Goal: Check status: Check status

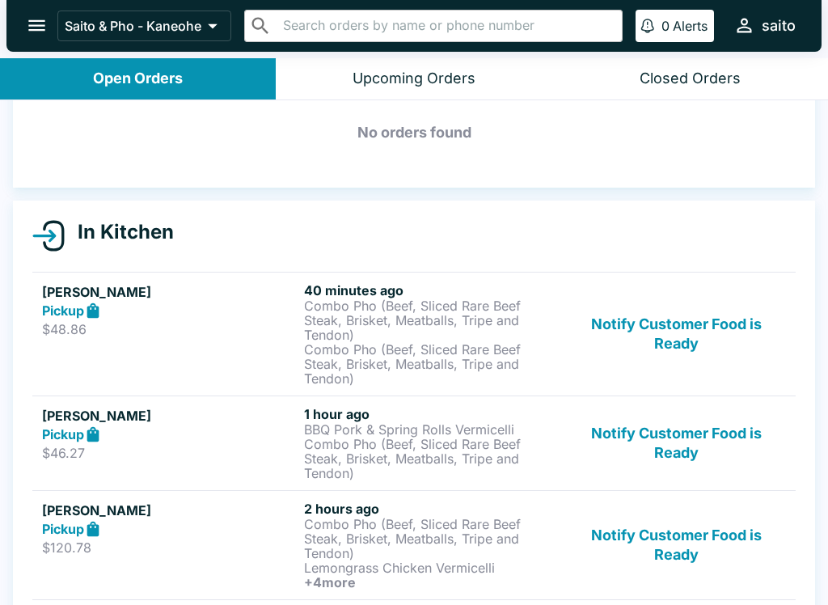
scroll to position [77, 0]
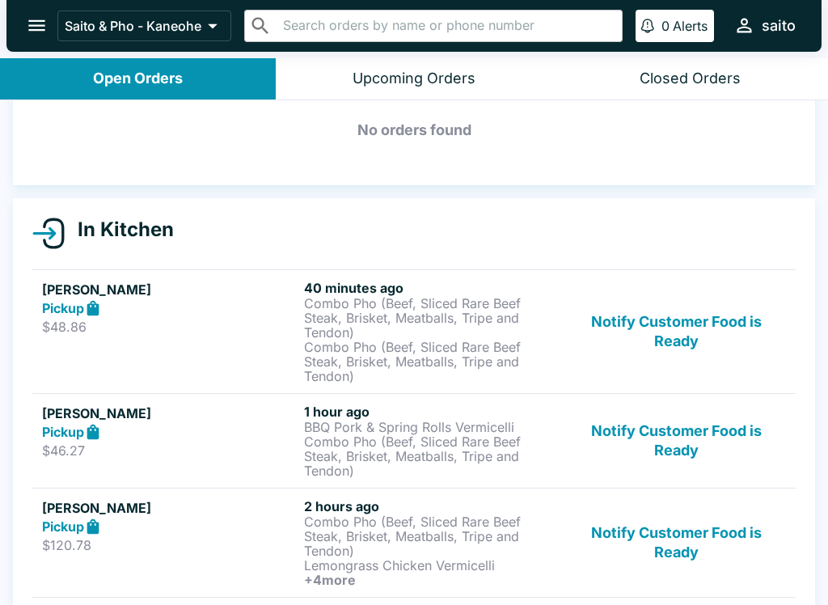
click at [185, 326] on p "$48.86" at bounding box center [170, 327] width 256 height 16
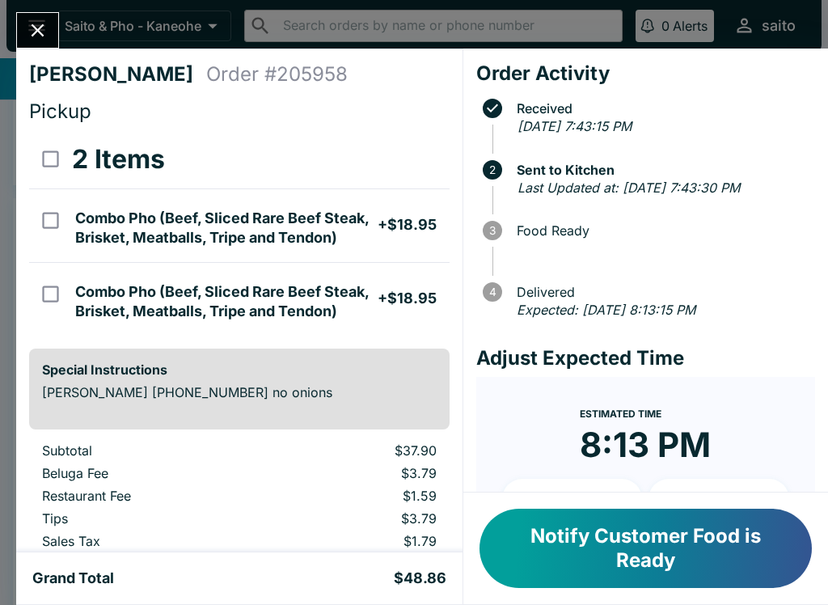
click at [35, 27] on icon "Close" at bounding box center [38, 30] width 13 height 13
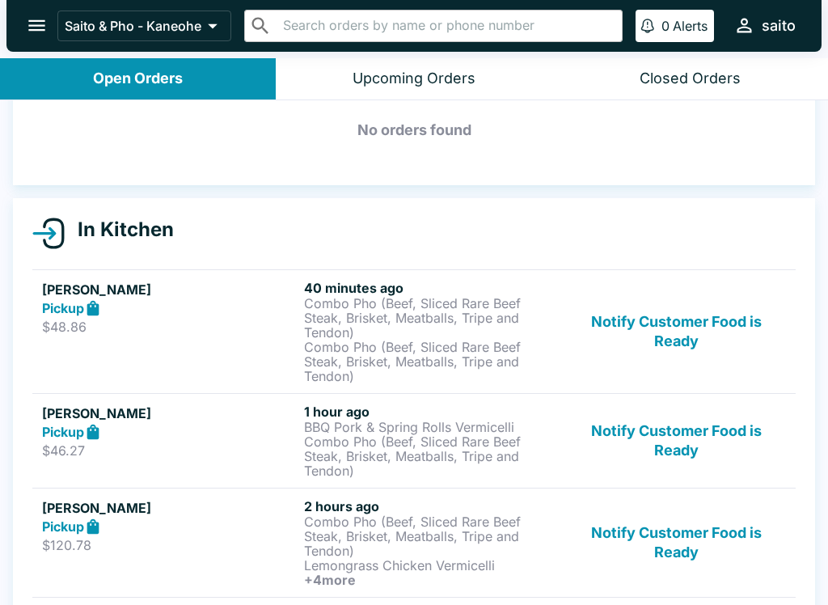
click at [98, 436] on icon at bounding box center [93, 431] width 12 height 15
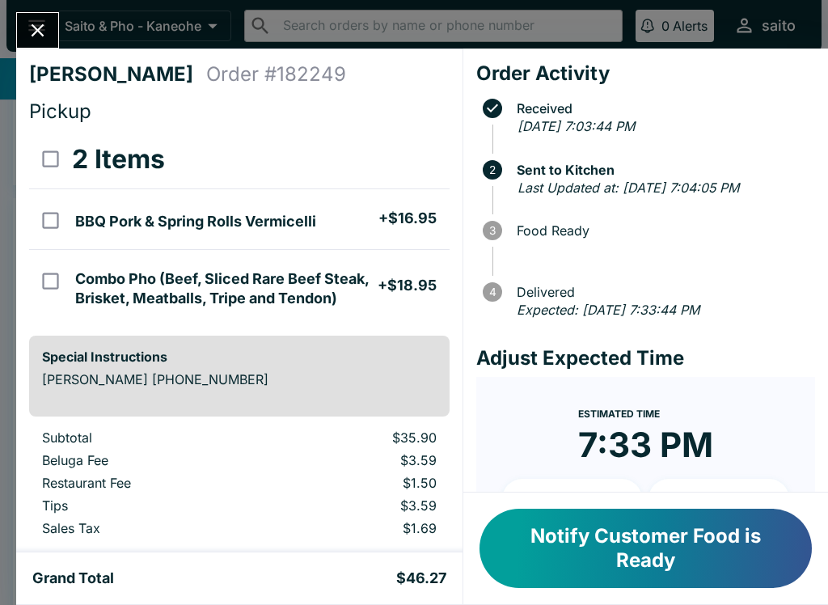
click at [32, 34] on icon "Close" at bounding box center [38, 30] width 22 height 22
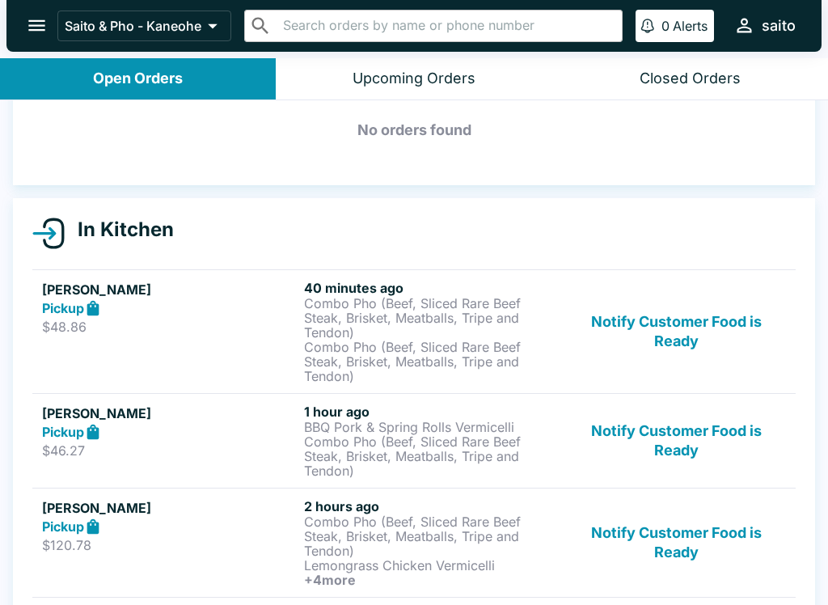
click at [146, 537] on p "$120.78" at bounding box center [170, 545] width 256 height 16
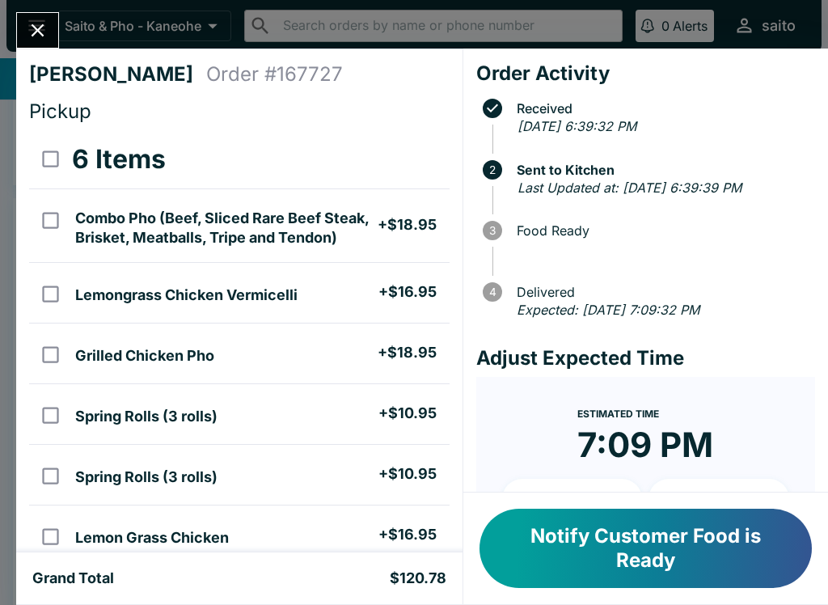
scroll to position [-3, 0]
click at [48, 29] on icon "Close" at bounding box center [38, 30] width 22 height 22
